Goal: Navigation & Orientation: Find specific page/section

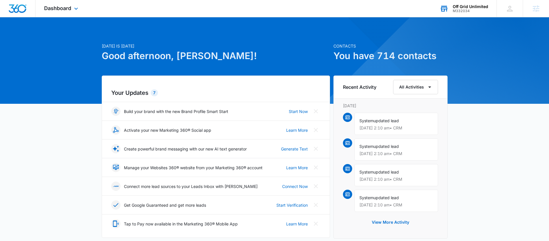
click at [456, 8] on div "Off Grid Unlimited" at bounding box center [470, 6] width 35 height 5
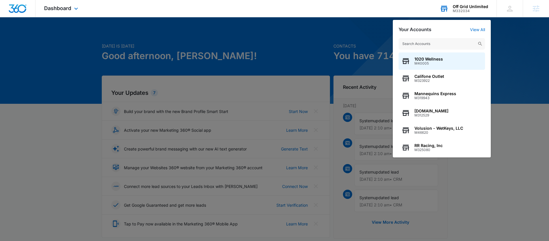
click at [438, 44] on input "text" at bounding box center [442, 44] width 86 height 12
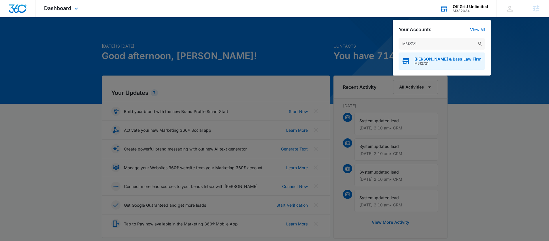
type input "M312721"
click at [436, 56] on div "Mickle & Bass Law Firm M312721" at bounding box center [442, 60] width 86 height 17
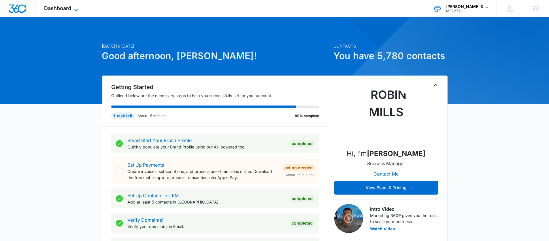
click at [58, 10] on span "Dashboard" at bounding box center [57, 8] width 27 height 6
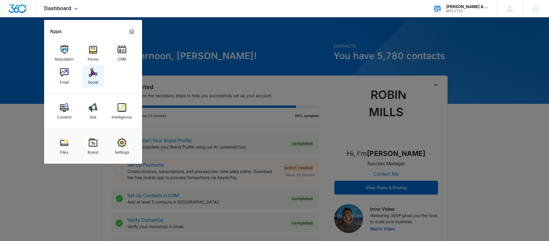
click at [93, 75] on img at bounding box center [93, 72] width 9 height 9
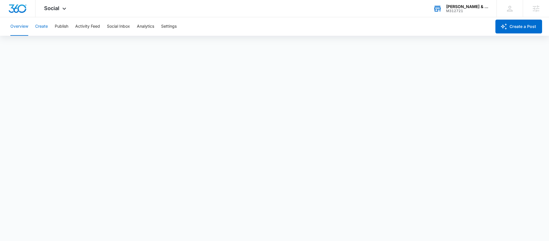
click at [45, 27] on button "Create" at bounding box center [41, 26] width 13 height 18
click at [62, 43] on button "Approvals" at bounding box center [56, 44] width 19 height 16
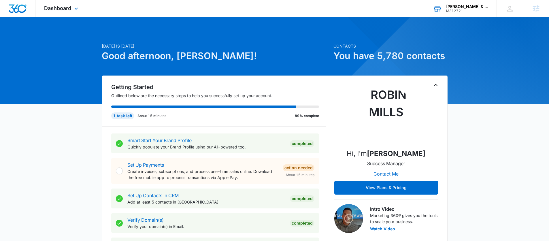
click at [456, 9] on div "M312721" at bounding box center [467, 11] width 42 height 4
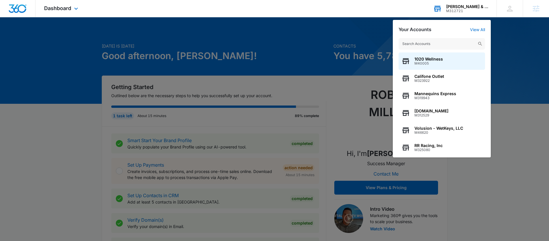
click at [447, 45] on input "text" at bounding box center [442, 44] width 86 height 12
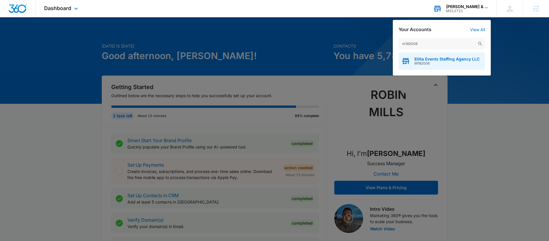
type input "m182006"
click at [443, 58] on span "Elilta Events Staffing Agency LLC" at bounding box center [447, 59] width 65 height 5
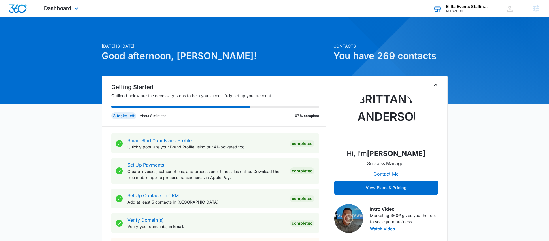
click at [67, 10] on span "Dashboard" at bounding box center [57, 8] width 27 height 6
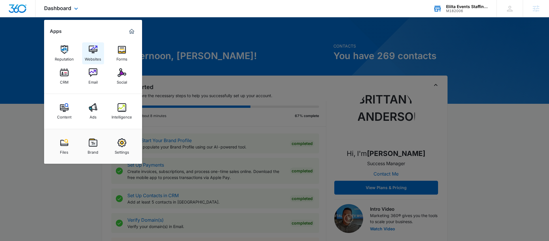
click at [91, 50] on img at bounding box center [93, 49] width 9 height 9
